Goal: Find specific page/section: Find specific page/section

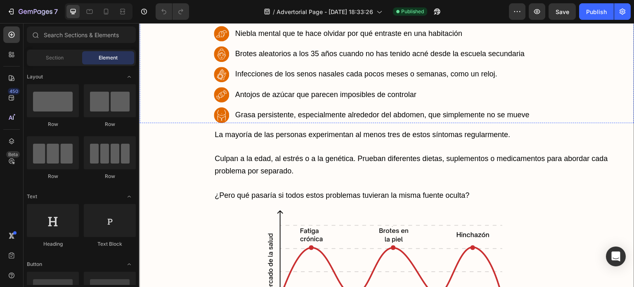
scroll to position [701, 0]
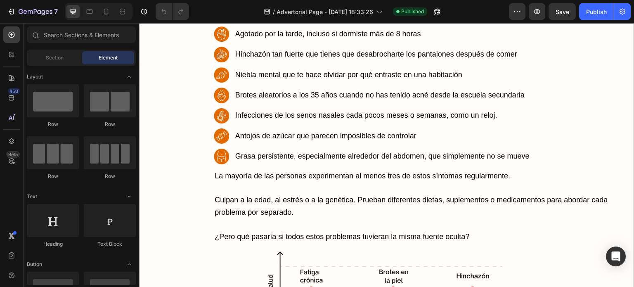
drag, startPoint x: 347, startPoint y: 24, endPoint x: 240, endPoint y: 59, distance: 113.0
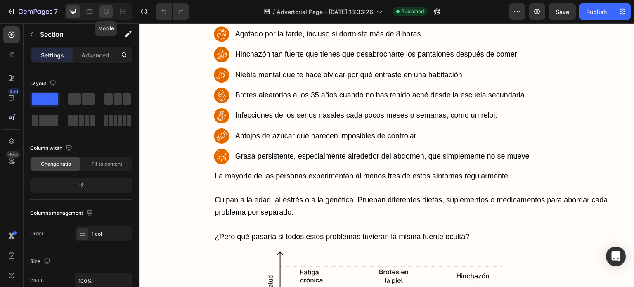
click at [107, 12] on icon at bounding box center [106, 12] width 5 height 6
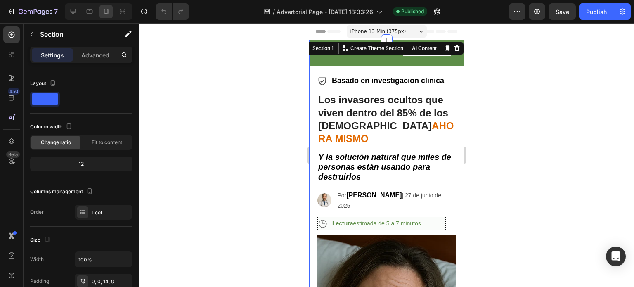
click at [405, 32] on div "iPhone 13 Mini ( 375 px)" at bounding box center [386, 31] width 80 height 12
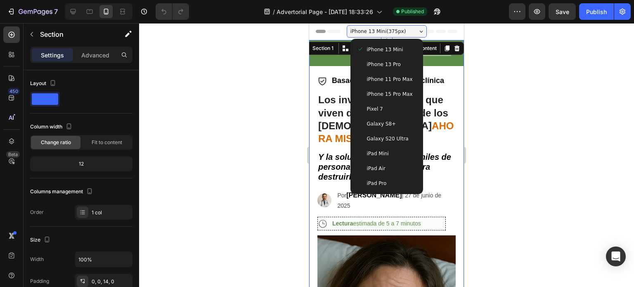
click at [399, 65] on div "iPhone 13 Pro" at bounding box center [386, 64] width 59 height 8
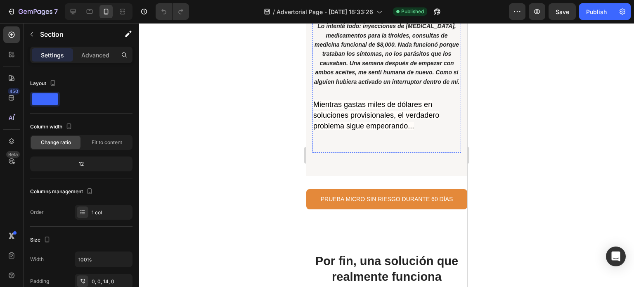
scroll to position [5115, 0]
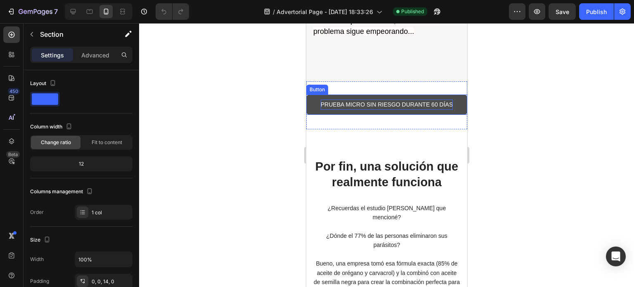
click at [389, 110] on p "PRUEBA MICRO SIN RIESGO DURANTE 60 DÍAS" at bounding box center [386, 104] width 132 height 10
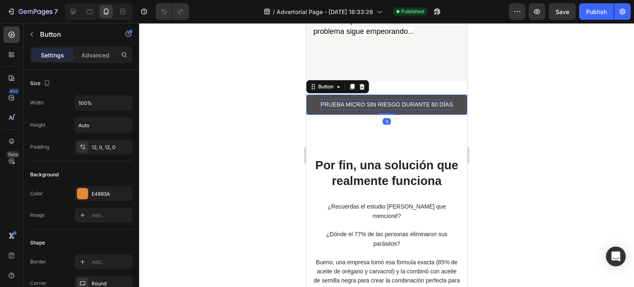
click at [387, 110] on p "PRUEBA MICRO SIN RIESGO DURANTE 60 DÍAS" at bounding box center [386, 104] width 132 height 10
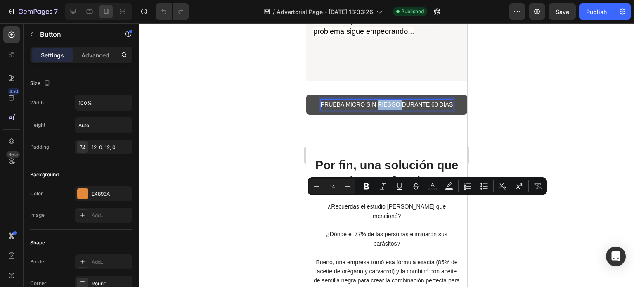
click at [387, 110] on p "PRUEBA MICRO SIN RIESGO DURANTE 60 DÍAS" at bounding box center [386, 104] width 132 height 10
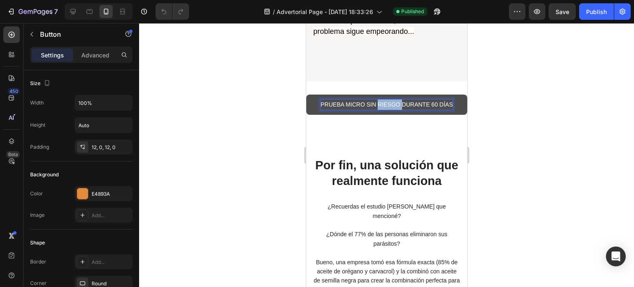
click at [387, 110] on p "PRUEBA MICRO SIN RIESGO DURANTE 60 DÍAS" at bounding box center [386, 104] width 132 height 10
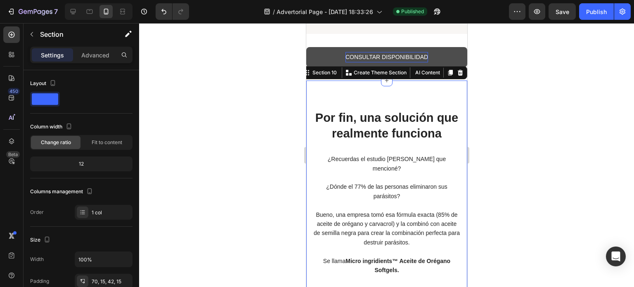
scroll to position [5163, 0]
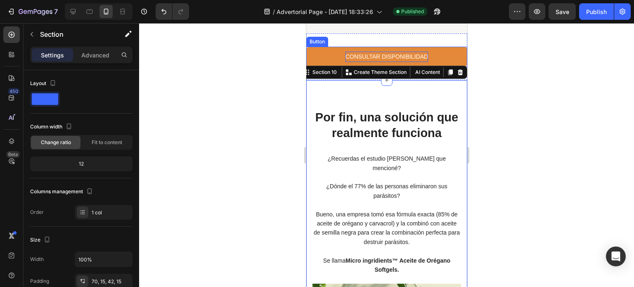
click at [386, 62] on p "CONSULTAR DISPONIBILIDAD" at bounding box center [386, 57] width 82 height 10
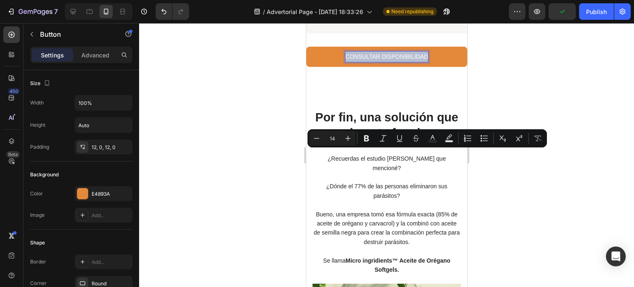
copy p "CONSULTAR DISPONIBILIDAD"
click at [415, 141] on h2 "Por fin, una solución que realmente funciona" at bounding box center [386, 125] width 148 height 33
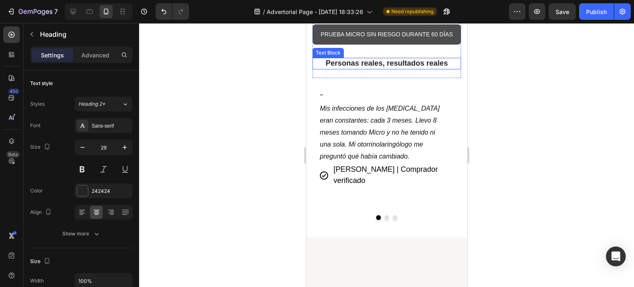
scroll to position [5885, 0]
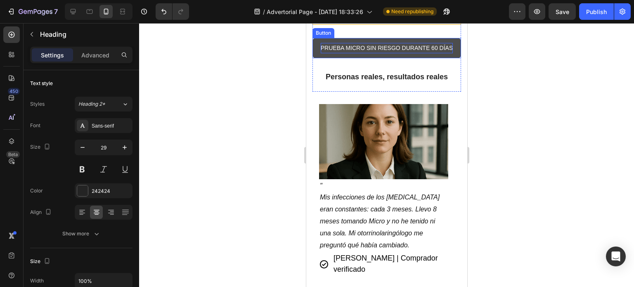
click at [389, 53] on p "PRUEBA MICRO SIN RIESGO DURANTE 60 DÍAS" at bounding box center [386, 48] width 132 height 10
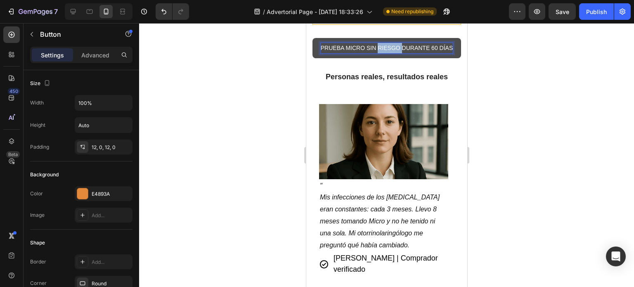
click at [389, 53] on p "PRUEBA MICRO SIN RIESGO DURANTE 60 DÍAS" at bounding box center [386, 48] width 132 height 10
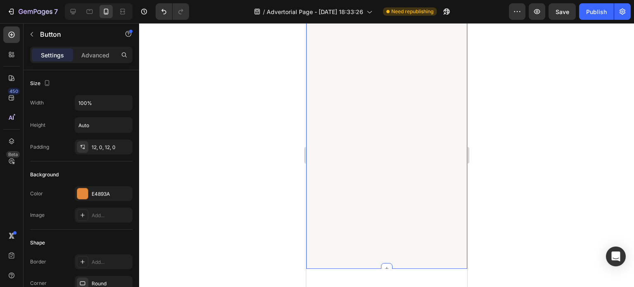
scroll to position [6518, 0]
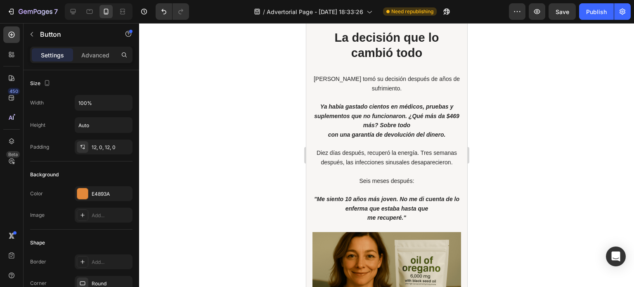
scroll to position [7037, 0]
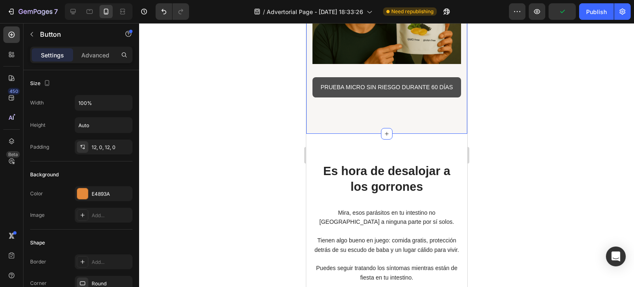
scroll to position [7400, 0]
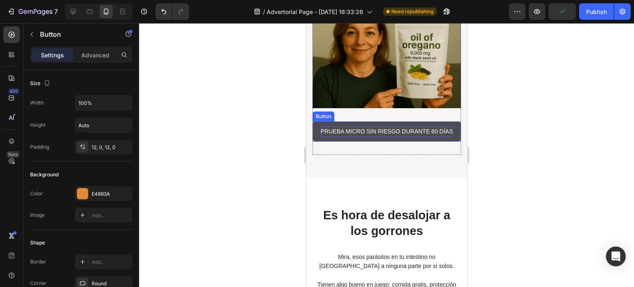
click at [379, 126] on p "PRUEBA MICRO SIN RIESGO DURANTE 60 DÍAS" at bounding box center [386, 131] width 132 height 10
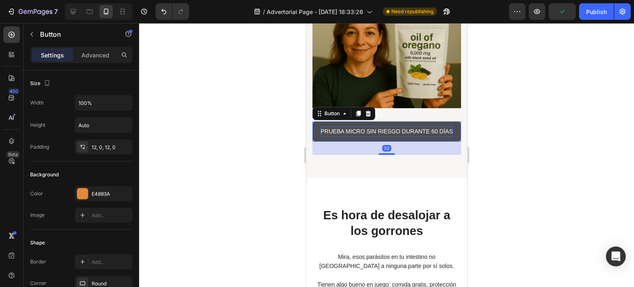
click at [379, 126] on p "PRUEBA MICRO SIN RIESGO DURANTE 60 DÍAS" at bounding box center [386, 131] width 132 height 10
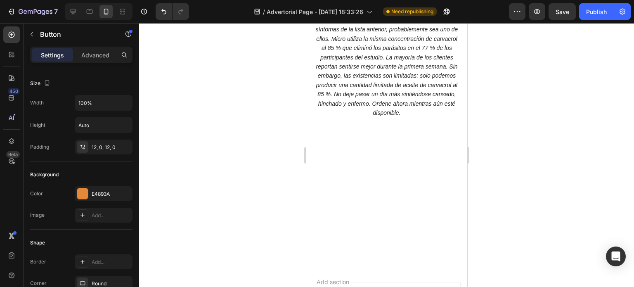
scroll to position [7903, 0]
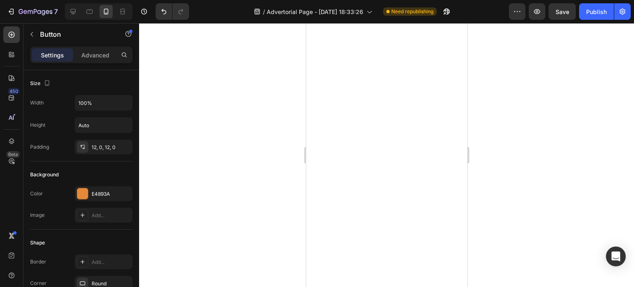
scroll to position [8187, 0]
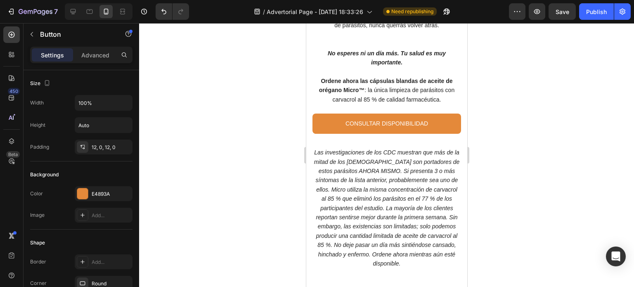
click at [490, 106] on div at bounding box center [386, 155] width 495 height 264
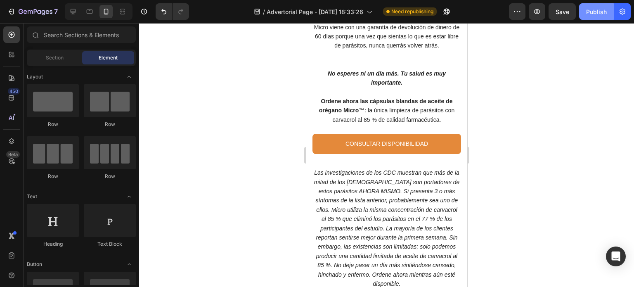
click at [596, 16] on button "Publish" at bounding box center [596, 11] width 35 height 16
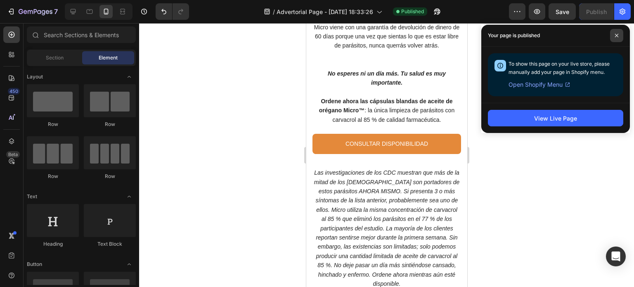
click at [615, 32] on span at bounding box center [616, 35] width 13 height 13
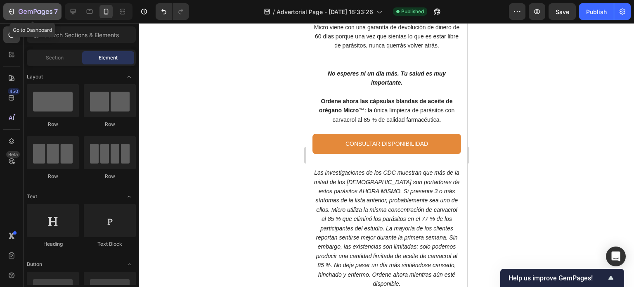
click at [8, 11] on icon "button" at bounding box center [11, 11] width 8 height 8
